Goal: Information Seeking & Learning: Check status

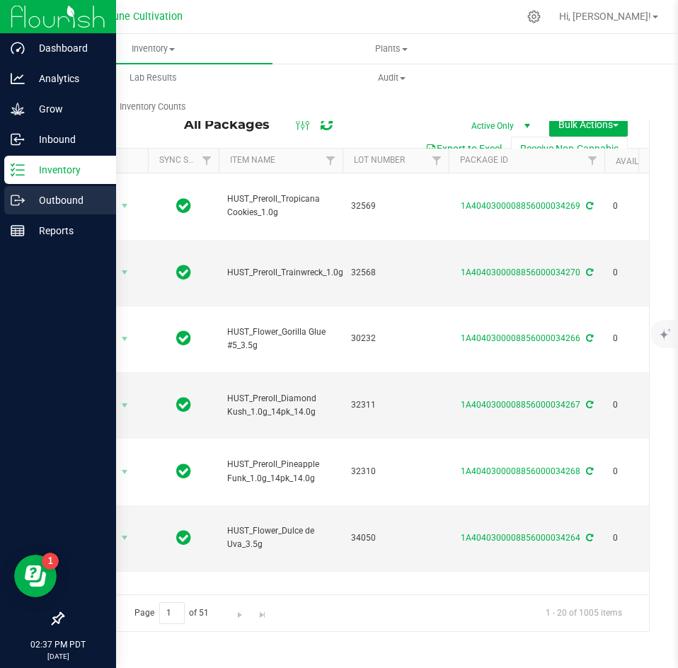
click at [18, 195] on icon at bounding box center [18, 200] width 14 height 14
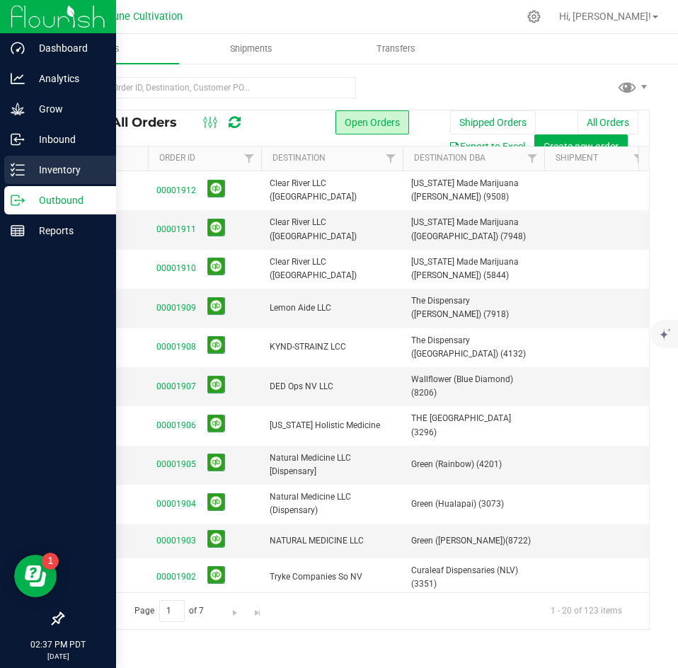
click at [19, 167] on icon at bounding box center [18, 170] width 14 height 14
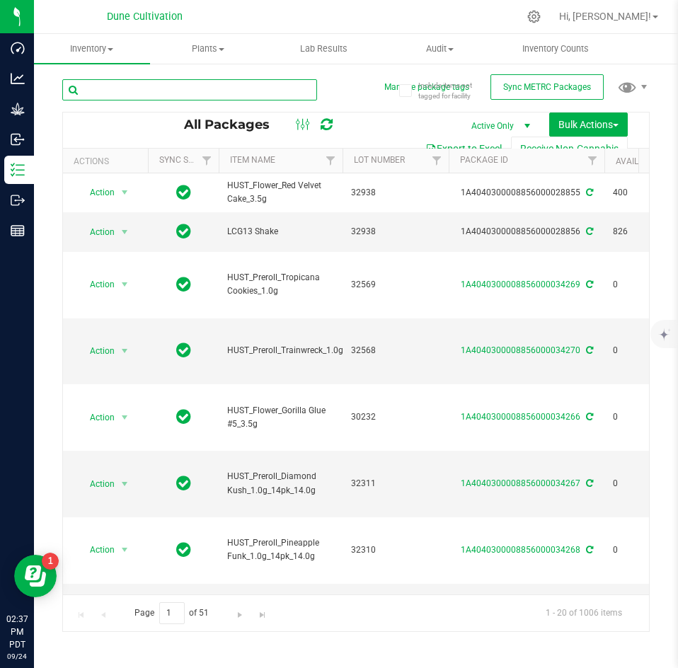
click at [167, 91] on input "text" at bounding box center [189, 89] width 255 height 21
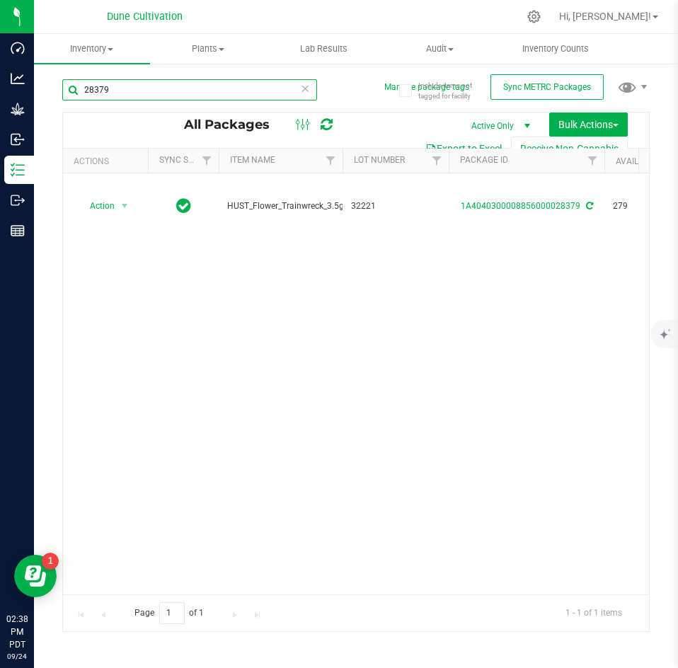
drag, startPoint x: 174, startPoint y: 98, endPoint x: 84, endPoint y: 94, distance: 90.7
click at [84, 94] on input "28379" at bounding box center [189, 89] width 255 height 21
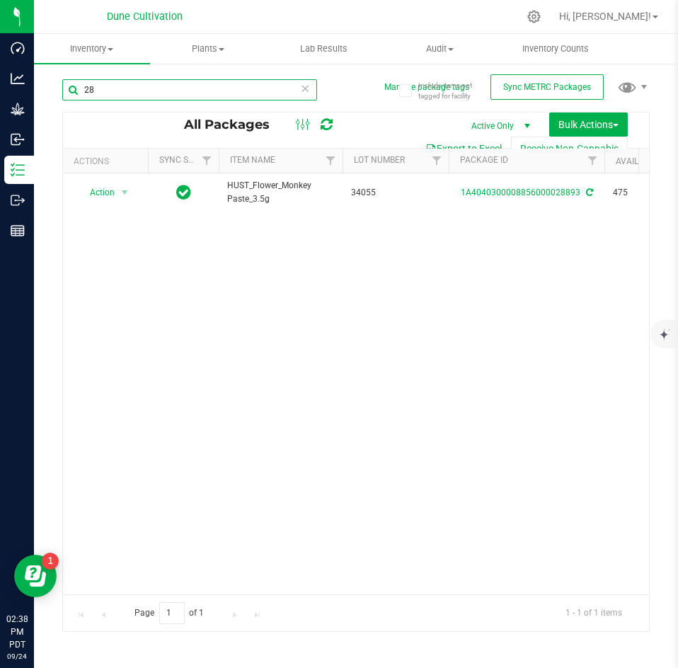
type input "2"
drag, startPoint x: 144, startPoint y: 93, endPoint x: 69, endPoint y: 91, distance: 75.1
click at [69, 91] on input "28861" at bounding box center [189, 89] width 255 height 21
click at [120, 86] on input "28861" at bounding box center [189, 89] width 255 height 21
drag, startPoint x: 120, startPoint y: 86, endPoint x: 64, endPoint y: 96, distance: 56.1
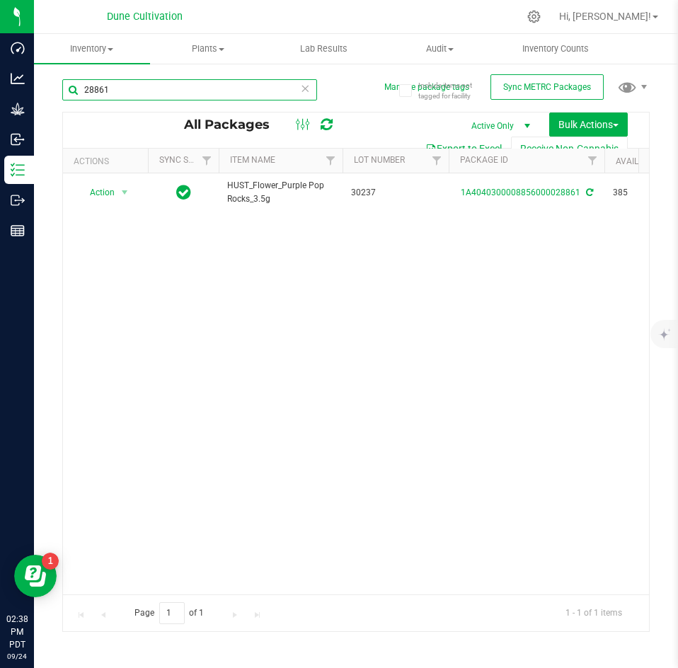
click at [64, 96] on input "28861" at bounding box center [189, 89] width 255 height 21
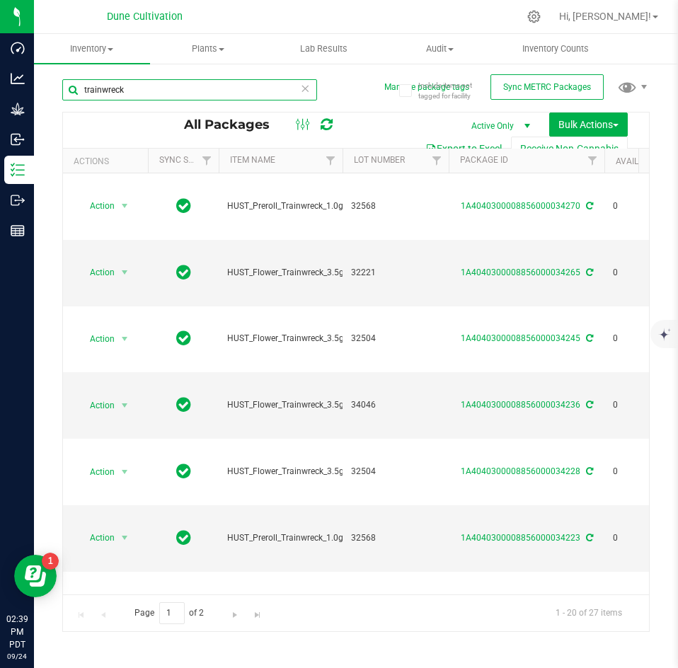
scroll to position [0, 93]
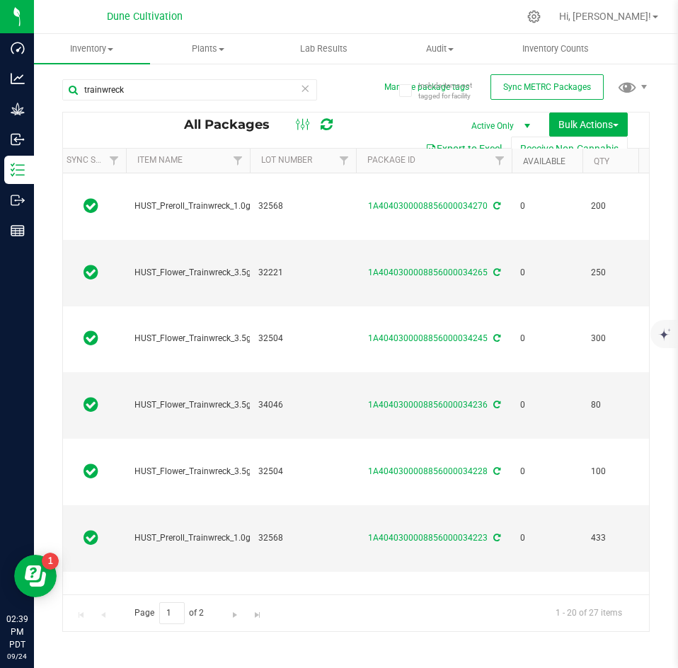
click at [541, 162] on link "Available" at bounding box center [544, 161] width 42 height 10
click at [541, 162] on link "Available" at bounding box center [552, 161] width 59 height 10
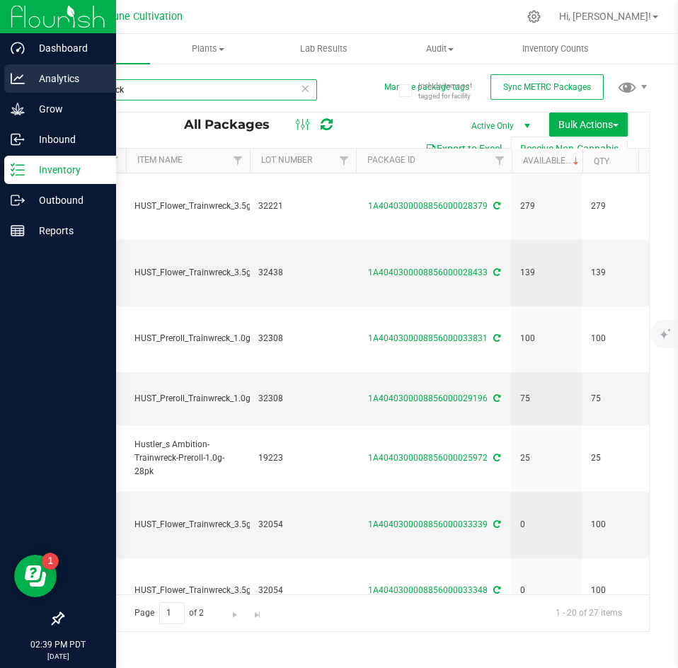
drag, startPoint x: 168, startPoint y: 92, endPoint x: 31, endPoint y: 70, distance: 138.4
click at [31, 70] on div "Dashboard Analytics Grow Inbound Inventory Outbound Reports 02:39 PM PDT [DATE]…" at bounding box center [339, 334] width 678 height 668
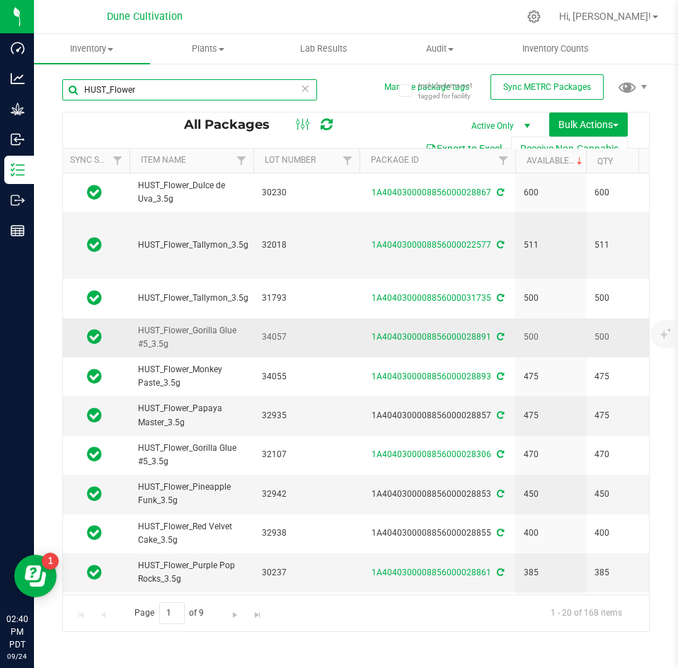
scroll to position [0, 90]
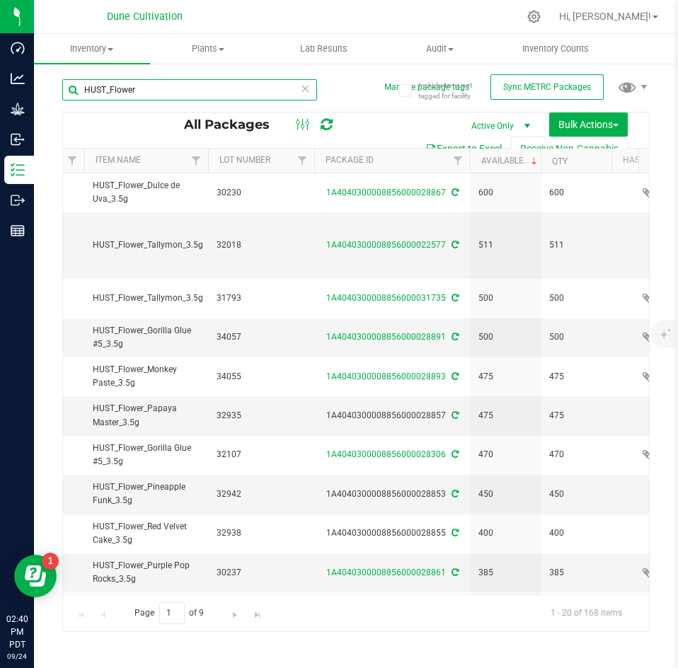
click at [188, 87] on input "HUST_Flower" at bounding box center [189, 89] width 255 height 21
drag, startPoint x: 165, startPoint y: 88, endPoint x: 109, endPoint y: 83, distance: 56.2
click at [109, 83] on input "HUST_Flower" at bounding box center [189, 89] width 255 height 21
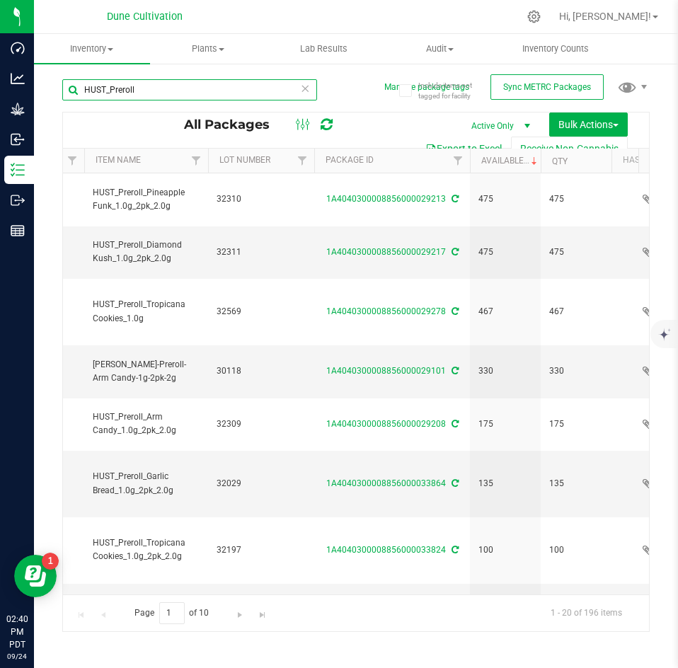
drag, startPoint x: 144, startPoint y: 93, endPoint x: 50, endPoint y: 81, distance: 94.9
click at [50, 81] on div "Include items not tagged for facility Manage package tags Sync METRC Packages H…" at bounding box center [356, 278] width 644 height 432
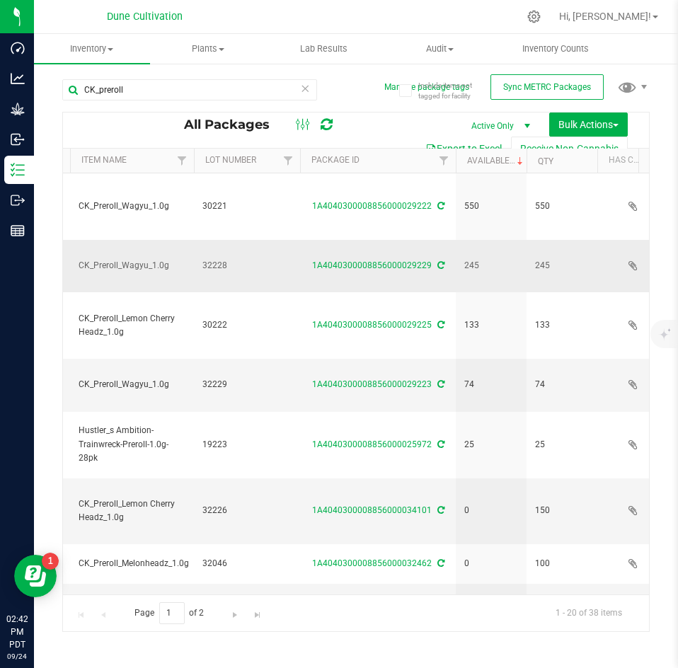
scroll to position [0, 125]
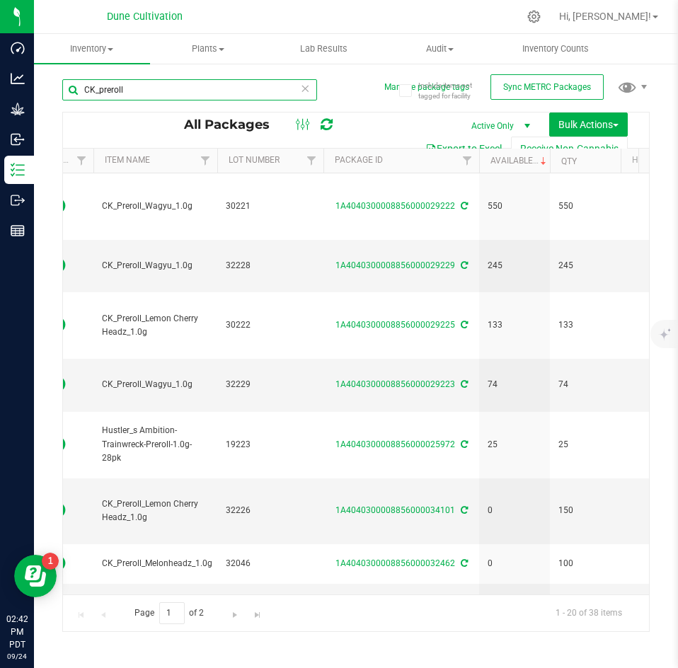
drag, startPoint x: 150, startPoint y: 95, endPoint x: 101, endPoint y: 90, distance: 49.1
click at [101, 90] on input "CK_preroll" at bounding box center [189, 89] width 255 height 21
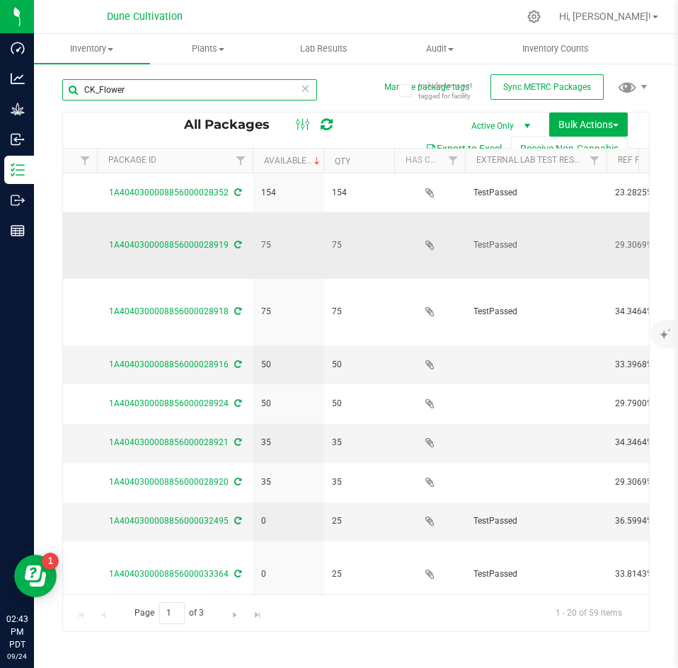
scroll to position [0, 512]
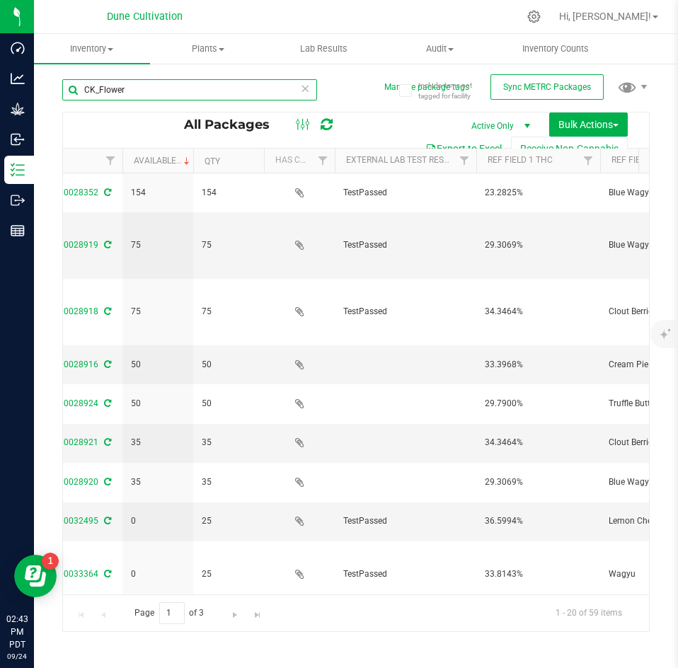
type input "CK_Flower"
